Goal: Communication & Community: Answer question/provide support

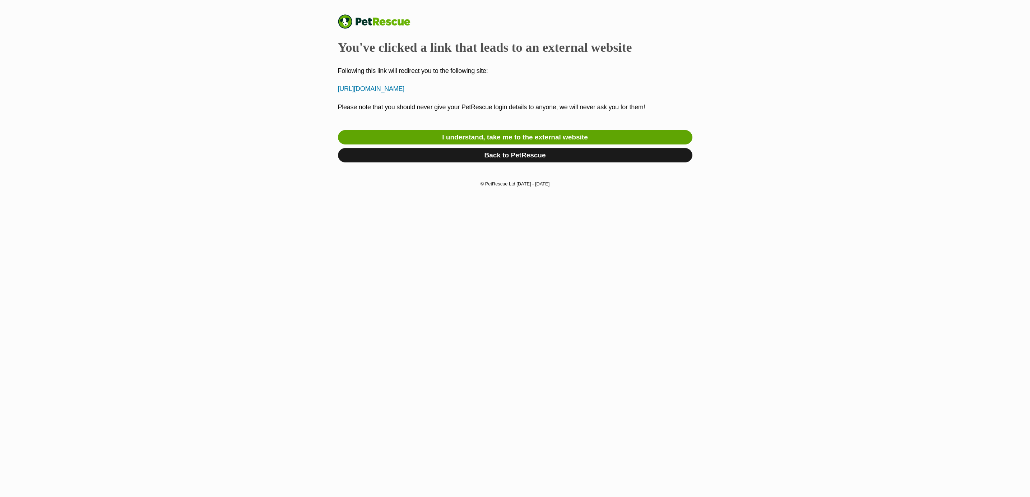
click at [494, 156] on link "Back to PetRescue" at bounding box center [515, 155] width 355 height 14
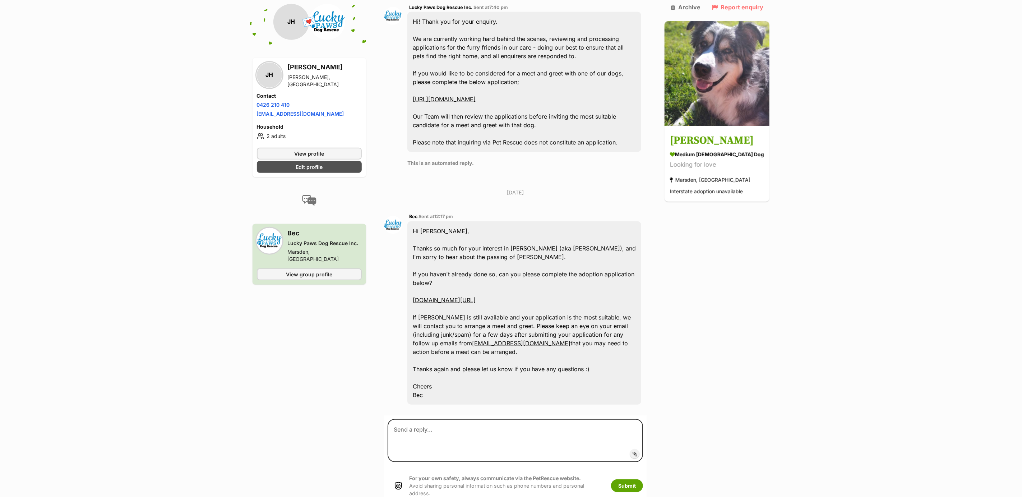
scroll to position [385, 0]
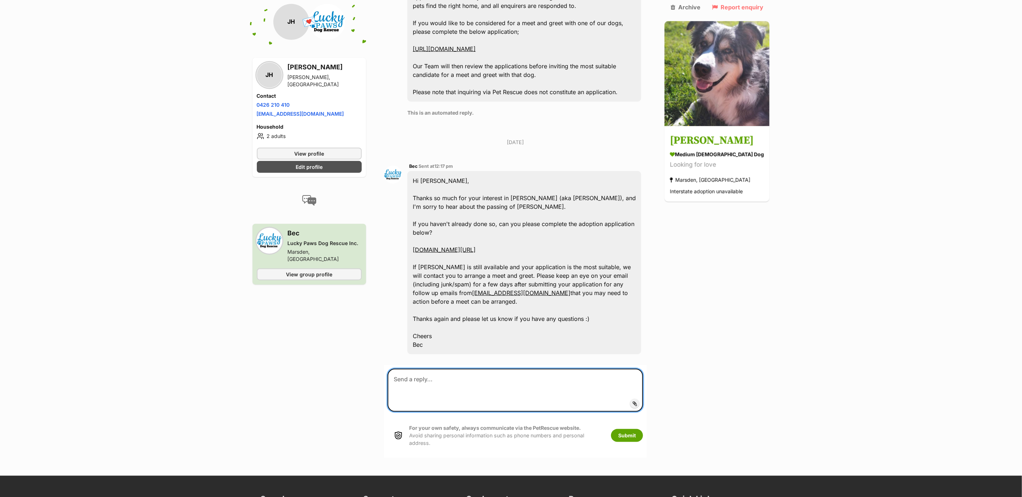
click at [415, 379] on textarea at bounding box center [515, 390] width 255 height 43
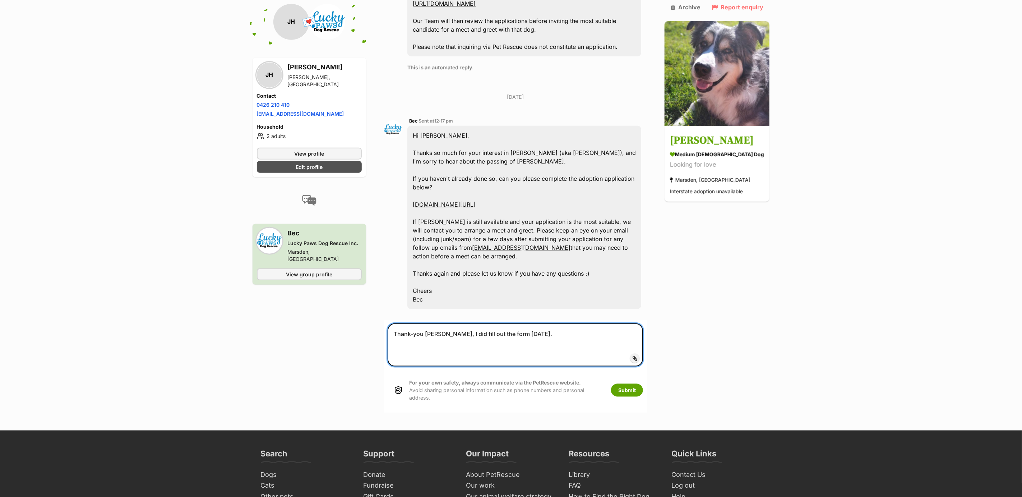
scroll to position [431, 0]
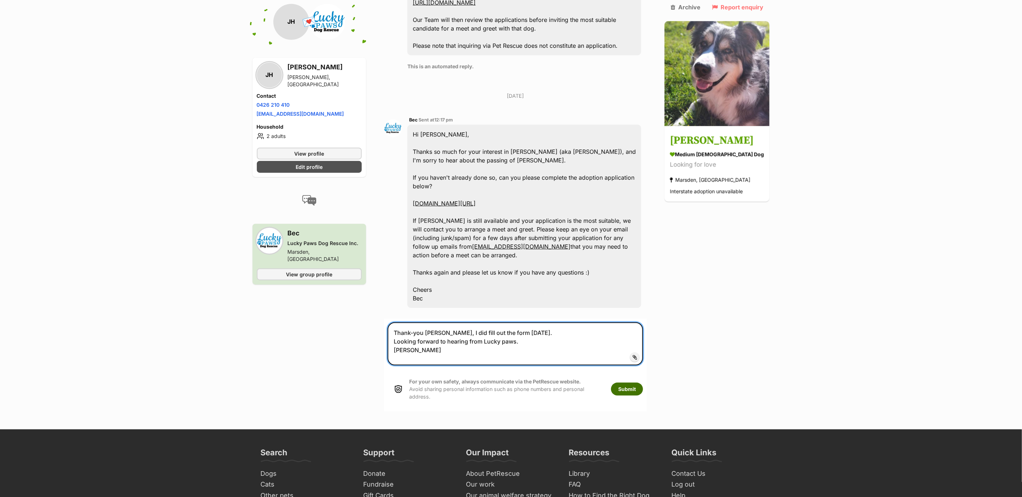
type textarea "Thank-you Bec, I did fill out the form on Sunday. Looking forward to hearing fr…"
click at [643, 383] on button "Submit" at bounding box center [627, 389] width 32 height 13
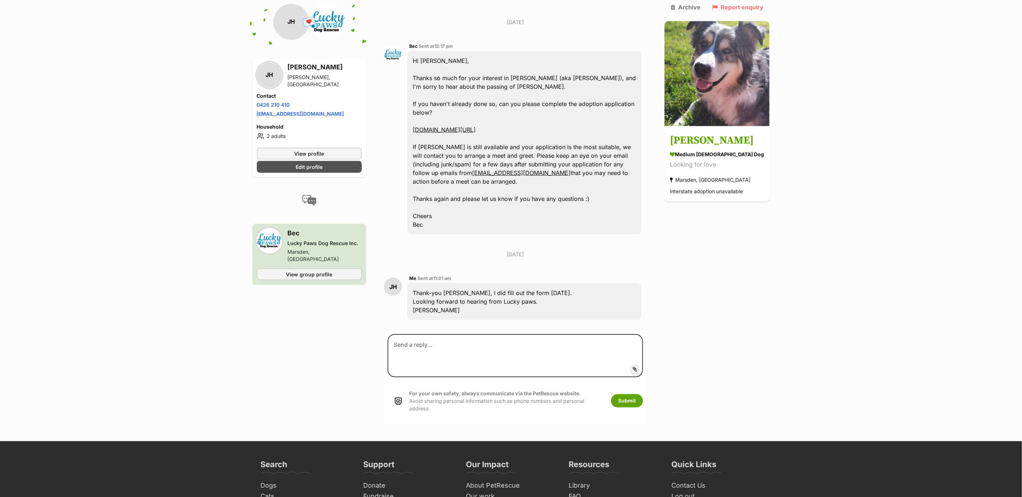
scroll to position [544, 0]
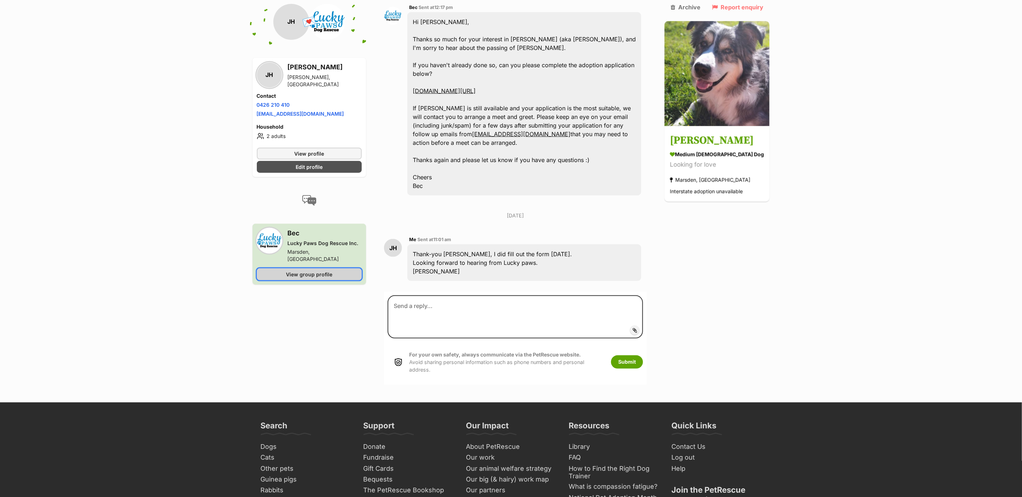
click at [311, 270] on span "View group profile" at bounding box center [309, 274] width 46 height 8
click at [314, 151] on span "View profile" at bounding box center [309, 153] width 30 height 8
